Goal: Task Accomplishment & Management: Manage account settings

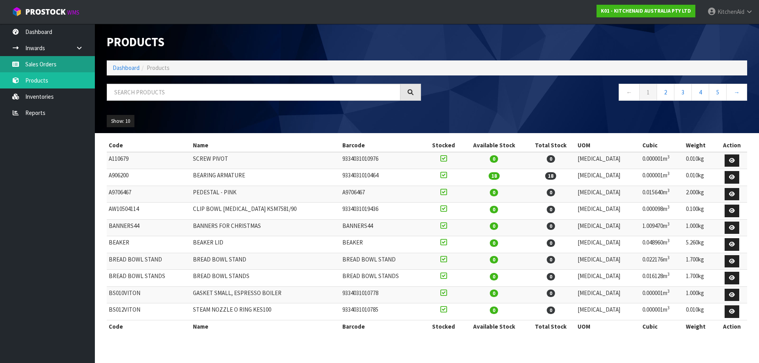
click at [54, 65] on link "Sales Orders" at bounding box center [47, 64] width 95 height 16
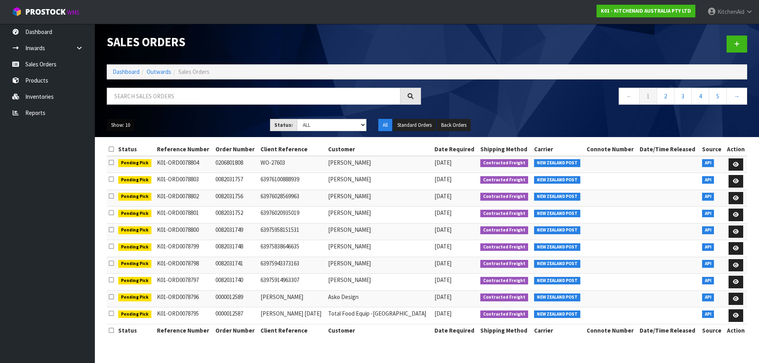
click at [121, 122] on button "Show: 10" at bounding box center [121, 125] width 28 height 13
click at [135, 169] on link "50" at bounding box center [138, 172] width 62 height 11
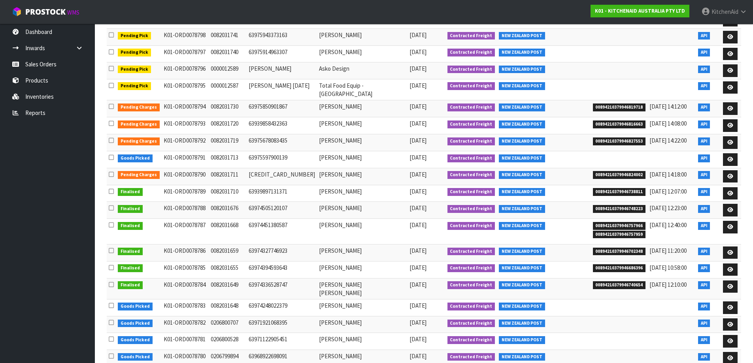
scroll to position [119, 0]
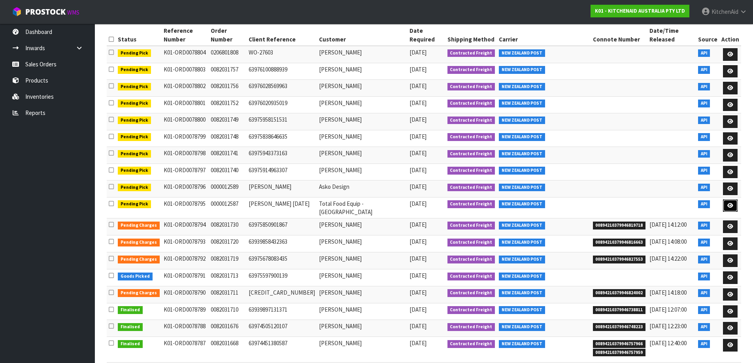
click at [734, 200] on link at bounding box center [730, 206] width 15 height 13
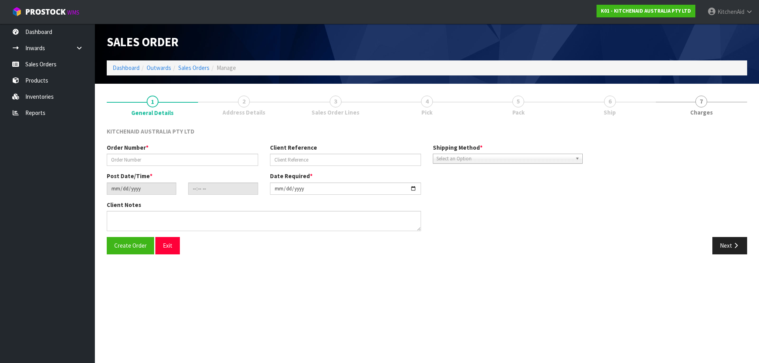
type input "0000012587"
type input "[PERSON_NAME] [DATE]"
type input "[DATE]"
type input "13:32:59.000"
type input "[DATE]"
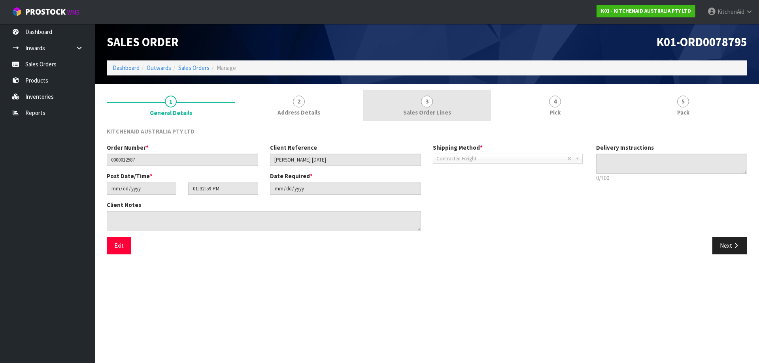
click at [444, 107] on link "3 Sales Order Lines" at bounding box center [427, 105] width 128 height 31
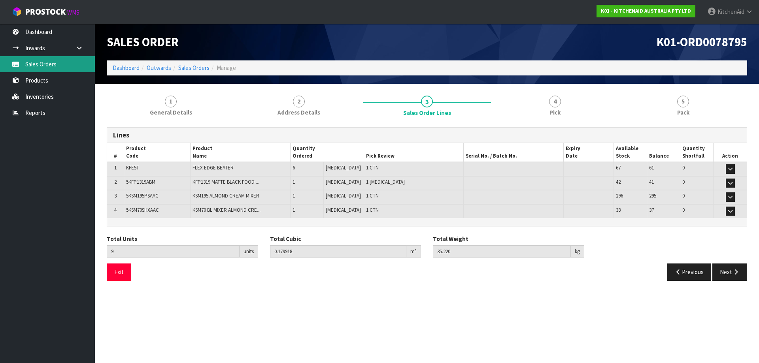
click at [40, 67] on link "Sales Orders" at bounding box center [47, 64] width 95 height 16
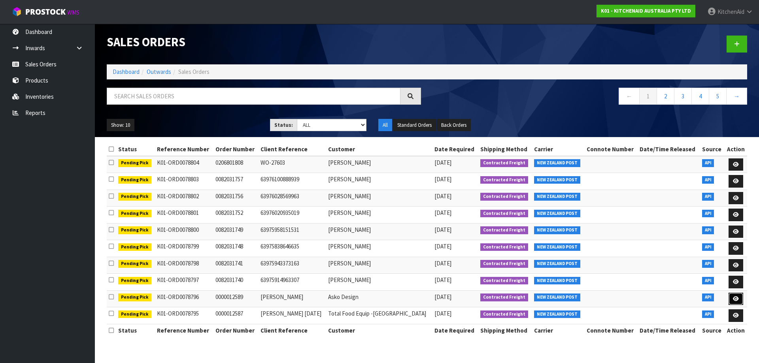
click at [738, 301] on link at bounding box center [735, 299] width 15 height 13
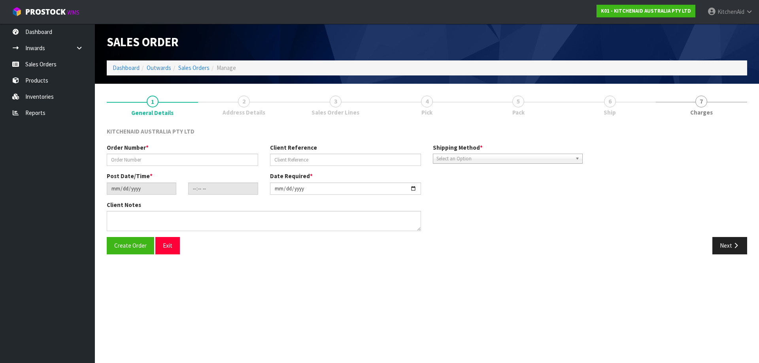
type input "0000012589"
type input "[PERSON_NAME]"
type input "[DATE]"
type input "13:33:03.000"
type input "[DATE]"
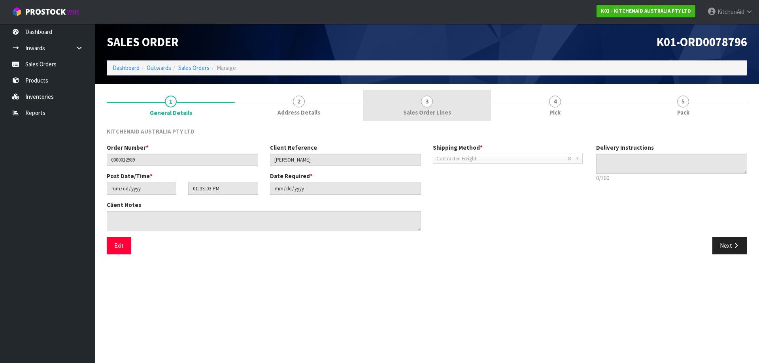
click at [443, 111] on span "Sales Order Lines" at bounding box center [427, 112] width 48 height 8
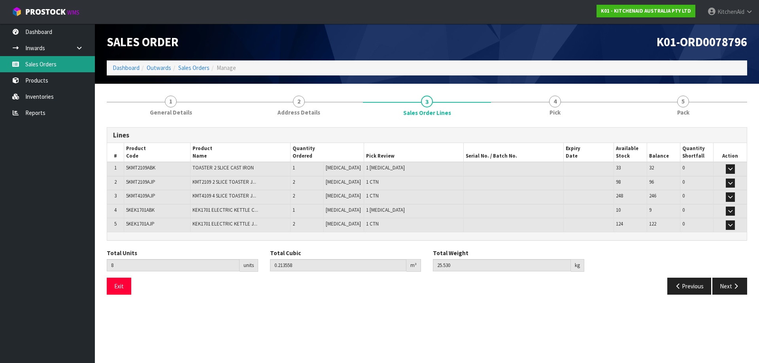
click at [44, 64] on link "Sales Orders" at bounding box center [47, 64] width 95 height 16
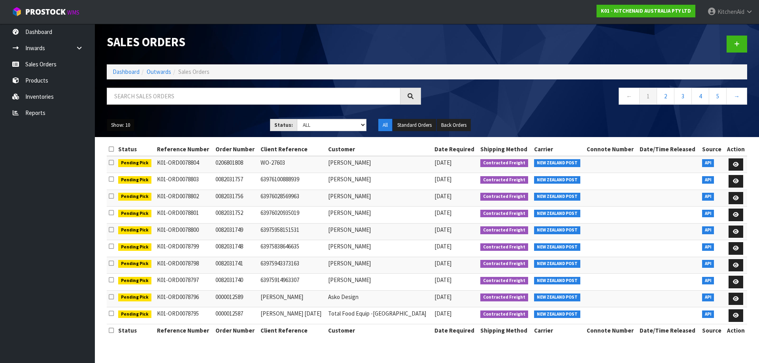
click at [129, 124] on button "Show: 10" at bounding box center [121, 125] width 28 height 13
click at [196, 121] on ul "Show: 10 5 10 25 50" at bounding box center [182, 125] width 151 height 13
